Goal: Check status

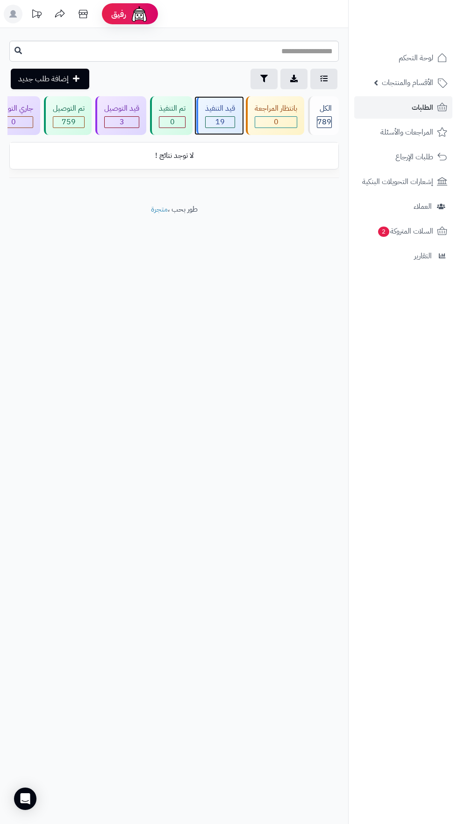
click at [221, 121] on span "19" at bounding box center [219, 122] width 29 height 11
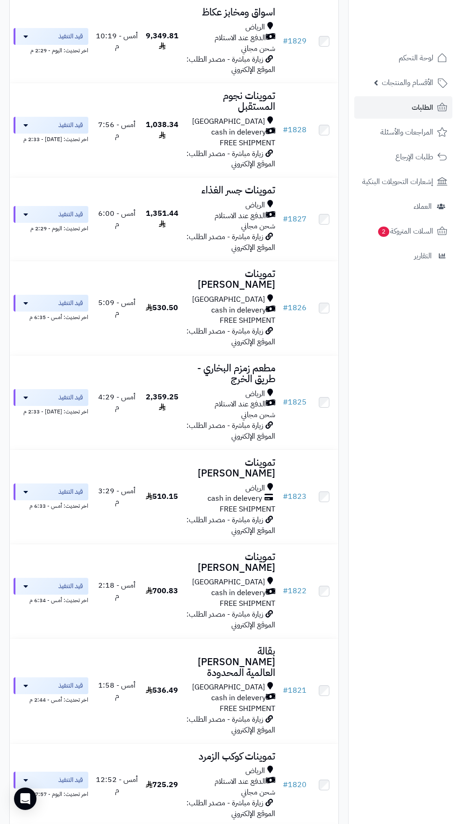
scroll to position [972, 0]
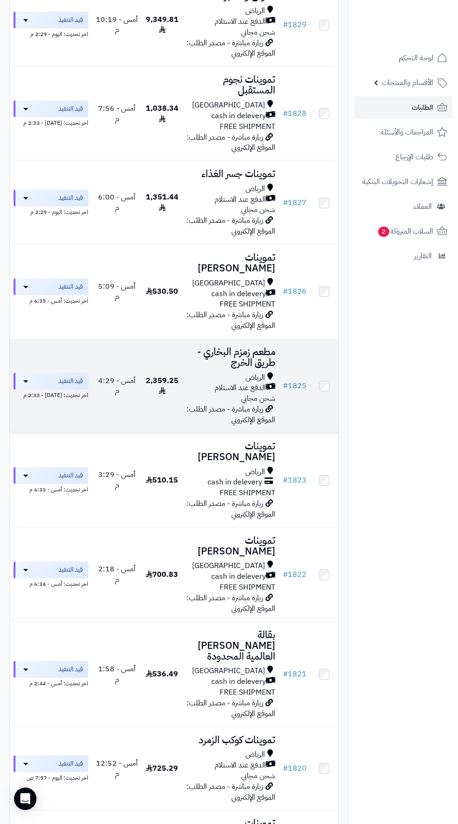
click at [260, 372] on span "الرياض" at bounding box center [255, 377] width 20 height 11
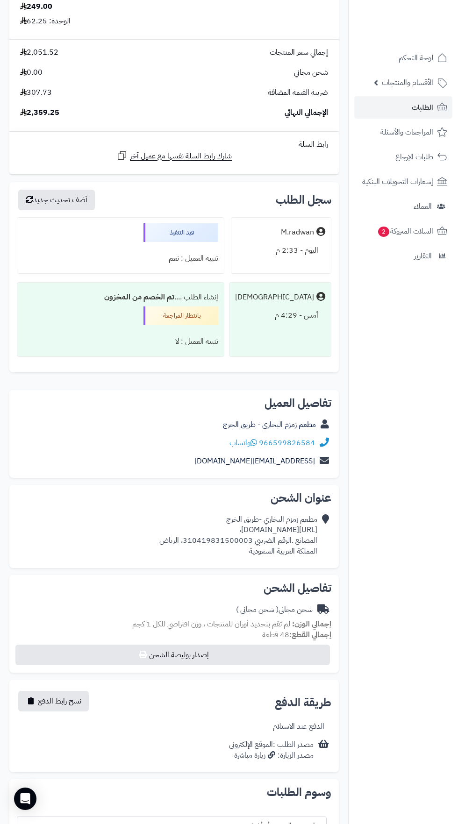
scroll to position [1158, 0]
